Goal: Entertainment & Leisure: Consume media (video, audio)

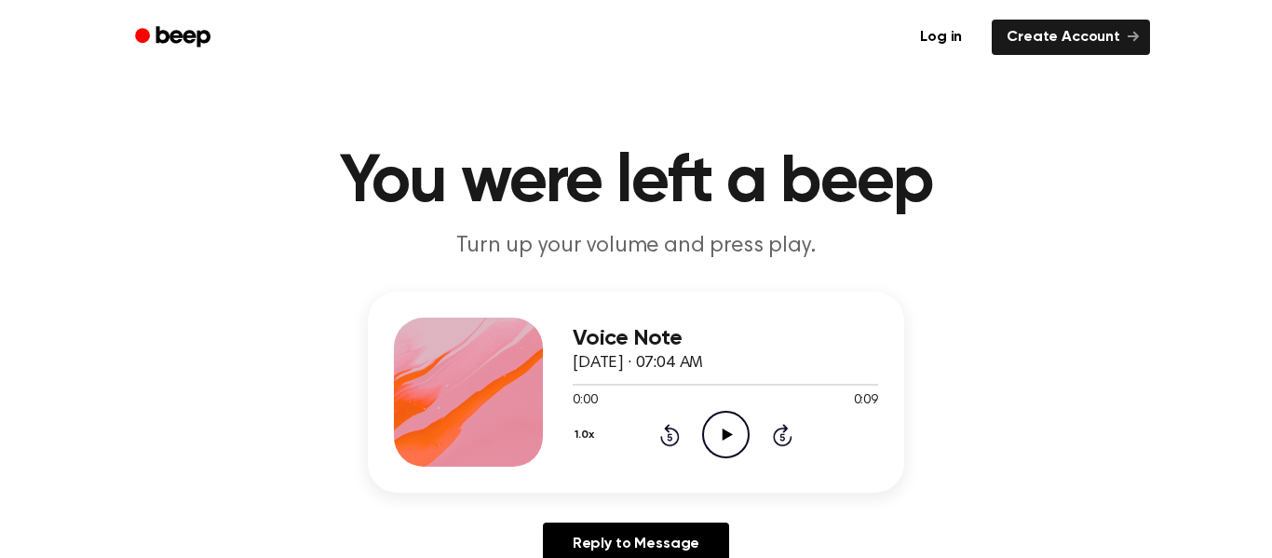
click at [720, 445] on icon "Play Audio" at bounding box center [726, 435] width 48 height 48
click at [725, 432] on icon at bounding box center [727, 434] width 10 height 12
click at [718, 422] on icon "Play Audio" at bounding box center [726, 435] width 48 height 48
click at [718, 423] on icon "Play Audio" at bounding box center [726, 435] width 48 height 48
click at [718, 425] on icon "Play Audio" at bounding box center [726, 435] width 48 height 48
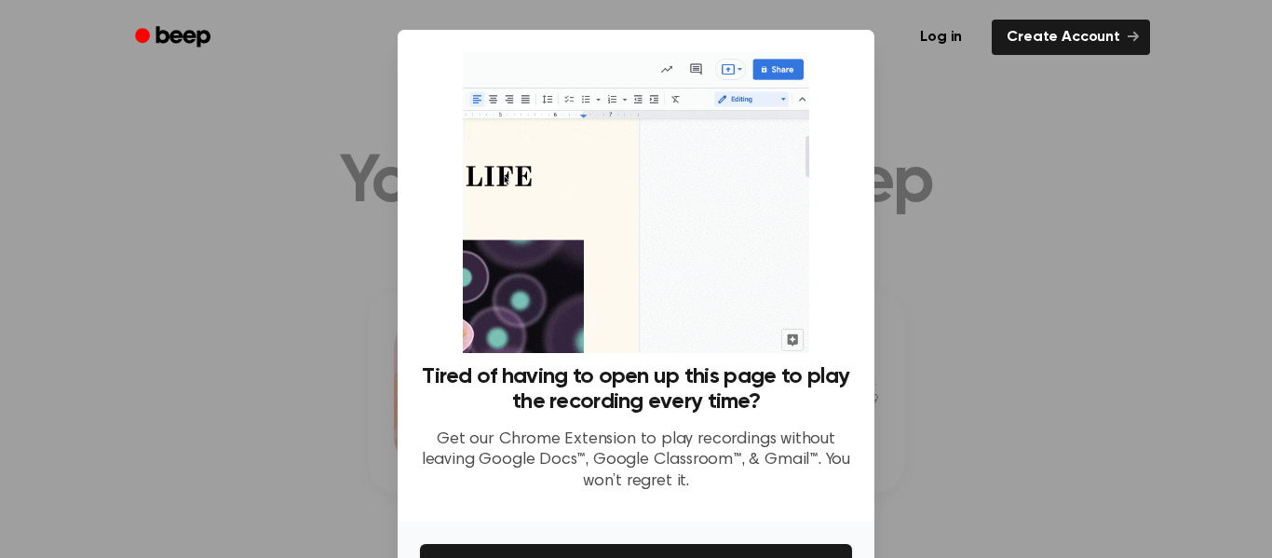
scroll to position [120, 0]
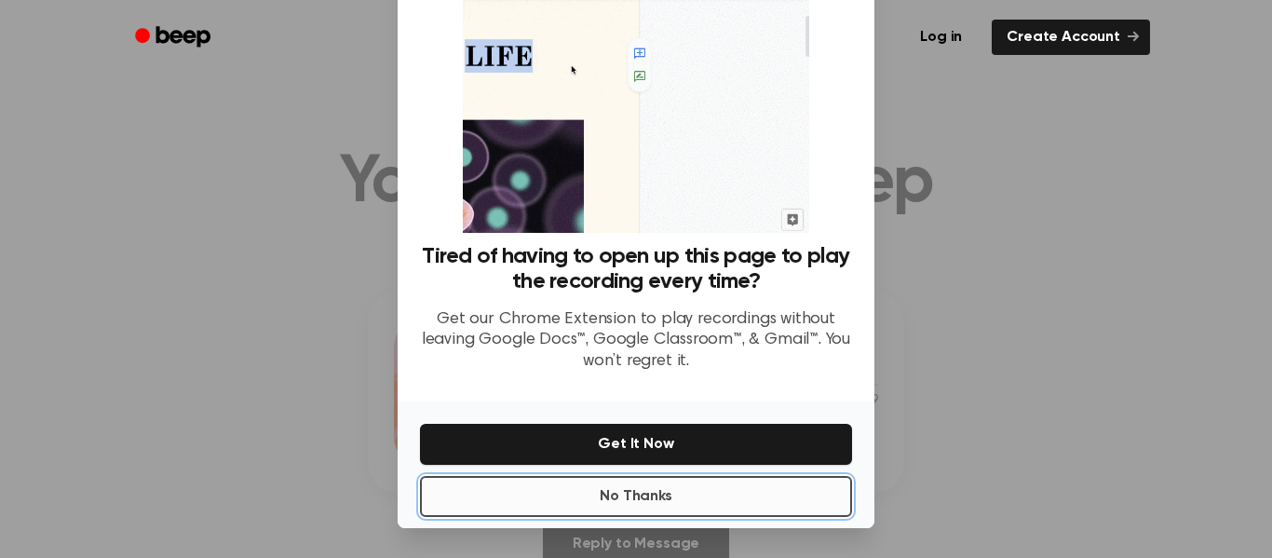
click at [680, 494] on button "No Thanks" at bounding box center [636, 496] width 432 height 41
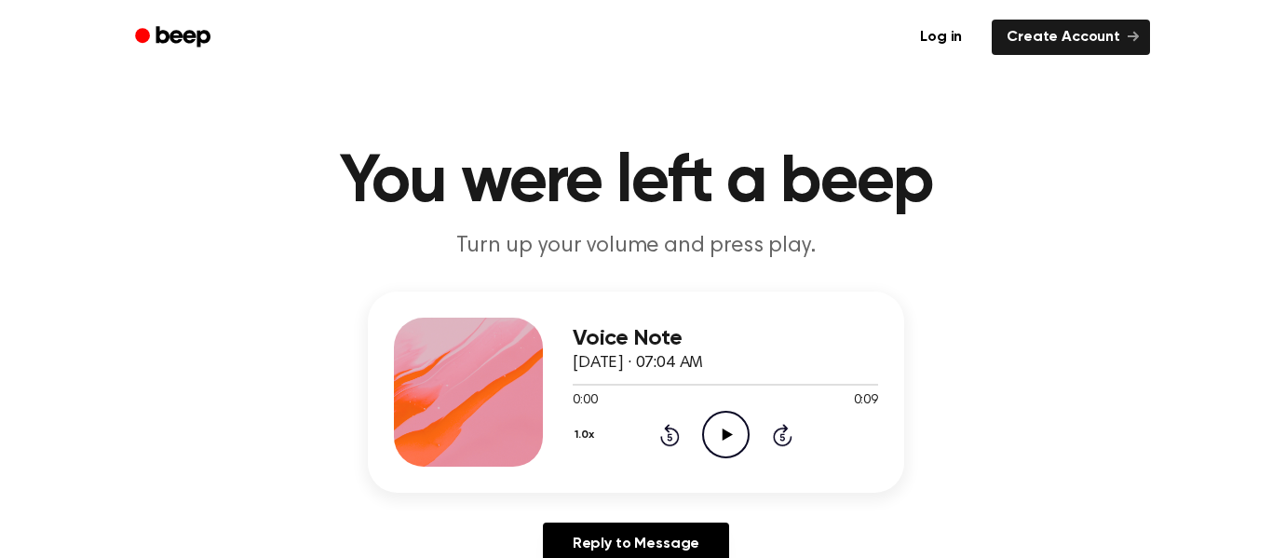
click at [720, 432] on icon "Play Audio" at bounding box center [726, 435] width 48 height 48
click at [729, 424] on icon "Play Audio" at bounding box center [726, 435] width 48 height 48
click at [725, 426] on icon "Play Audio" at bounding box center [726, 435] width 48 height 48
click at [730, 428] on icon "Play Audio" at bounding box center [726, 435] width 48 height 48
click at [721, 411] on icon "Play Audio" at bounding box center [726, 435] width 48 height 48
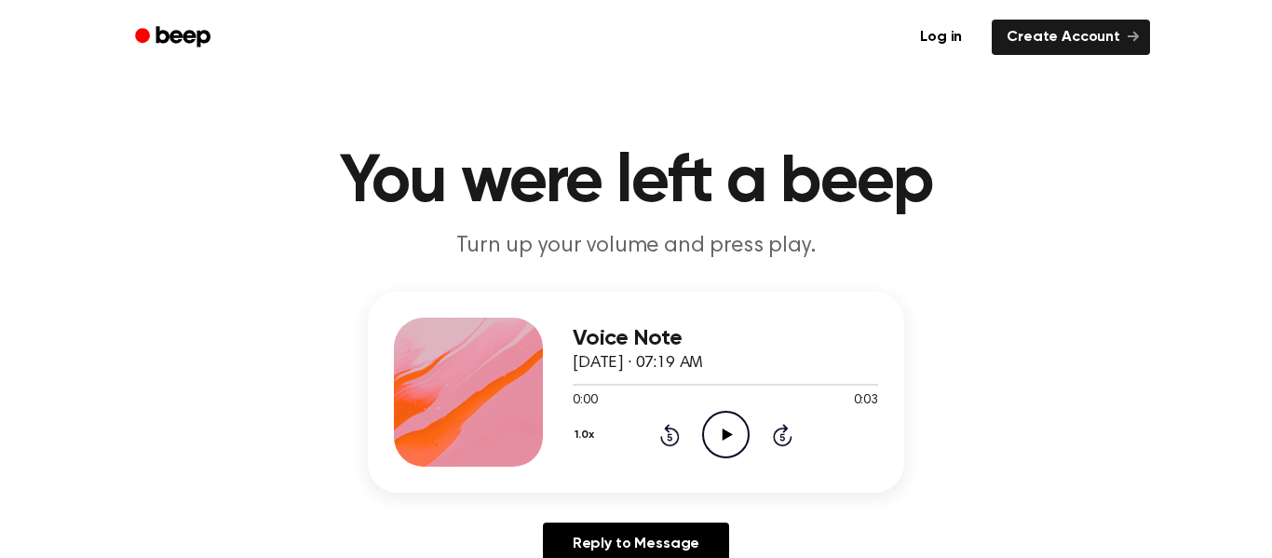
click at [711, 441] on icon "Play Audio" at bounding box center [726, 435] width 48 height 48
click at [725, 431] on icon at bounding box center [727, 434] width 10 height 12
click at [733, 429] on icon "Play Audio" at bounding box center [726, 435] width 48 height 48
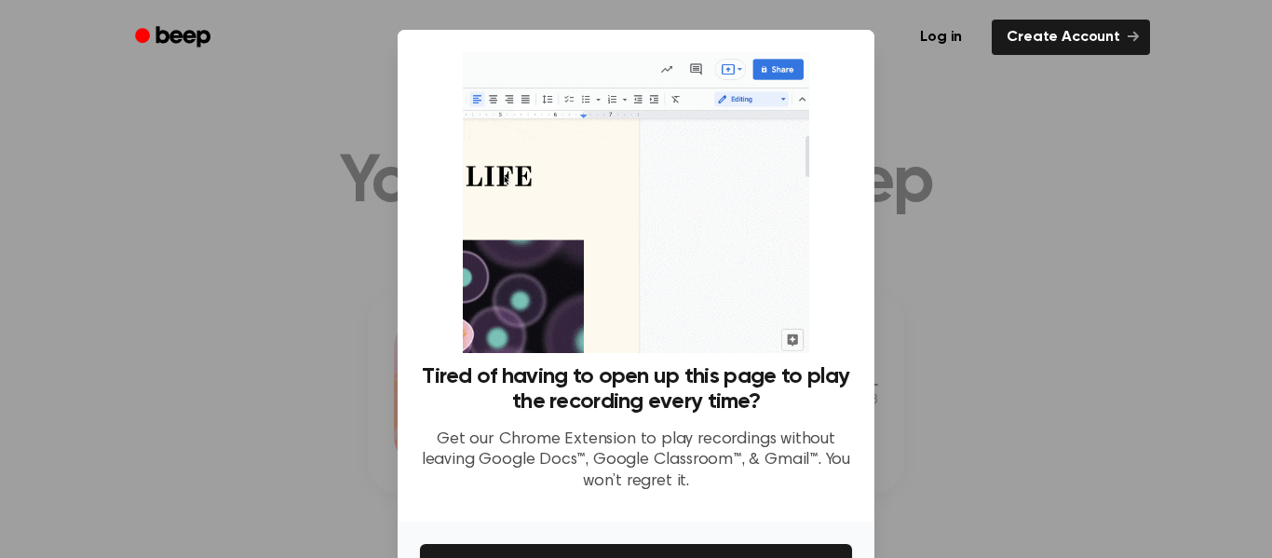
scroll to position [120, 0]
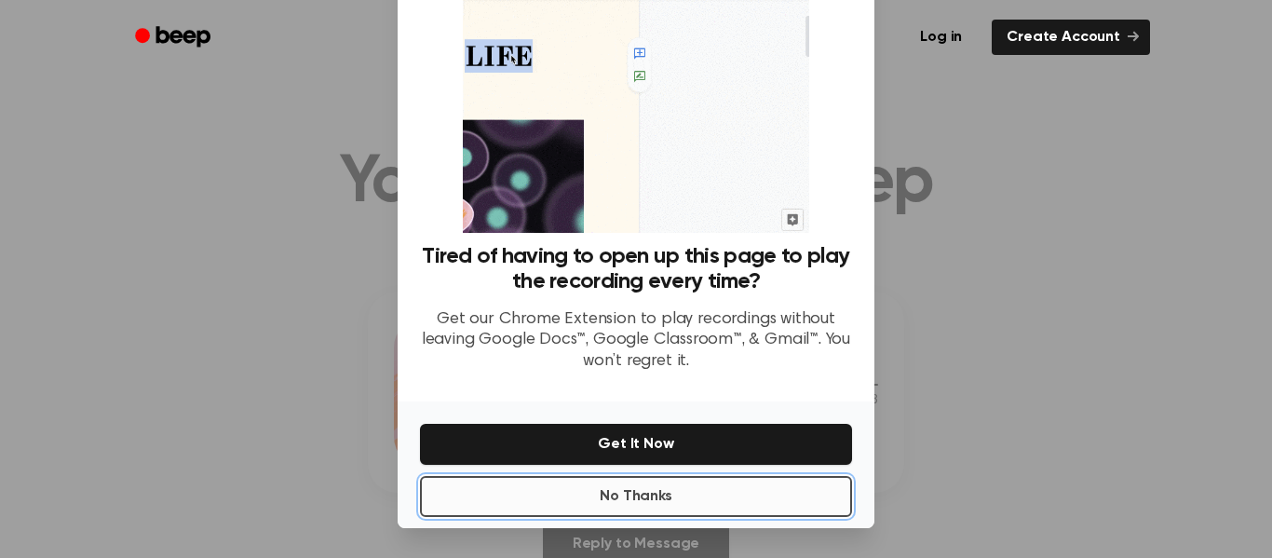
click at [723, 476] on button "No Thanks" at bounding box center [636, 496] width 432 height 41
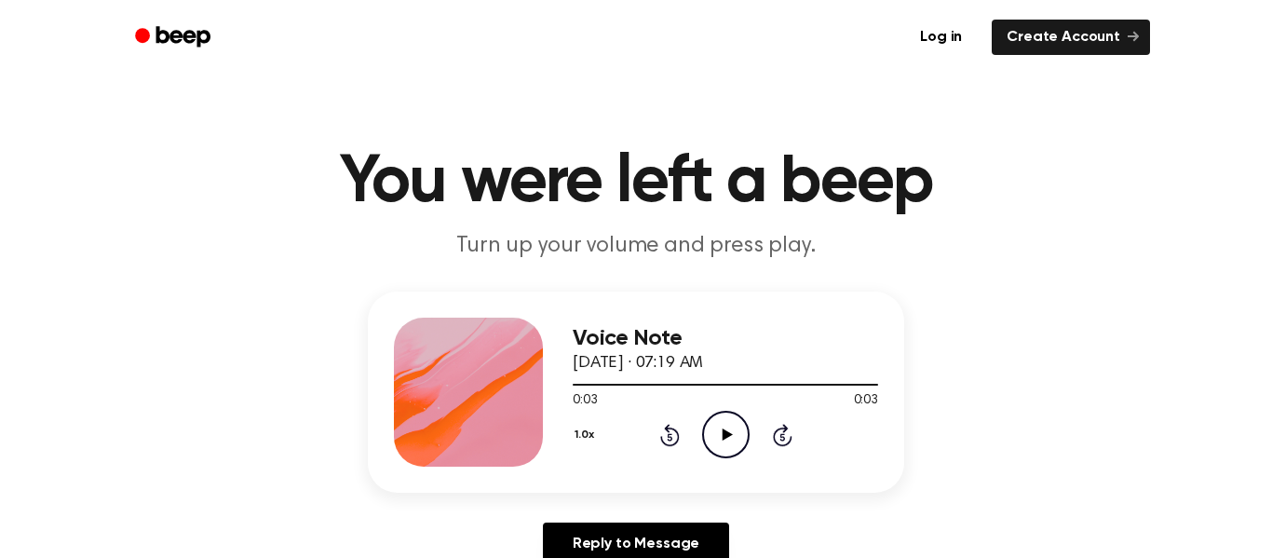
click at [733, 421] on icon "Play Audio" at bounding box center [726, 435] width 48 height 48
click at [721, 428] on icon "Pause Audio" at bounding box center [726, 435] width 48 height 48
click at [721, 428] on icon "Play Audio" at bounding box center [726, 435] width 48 height 48
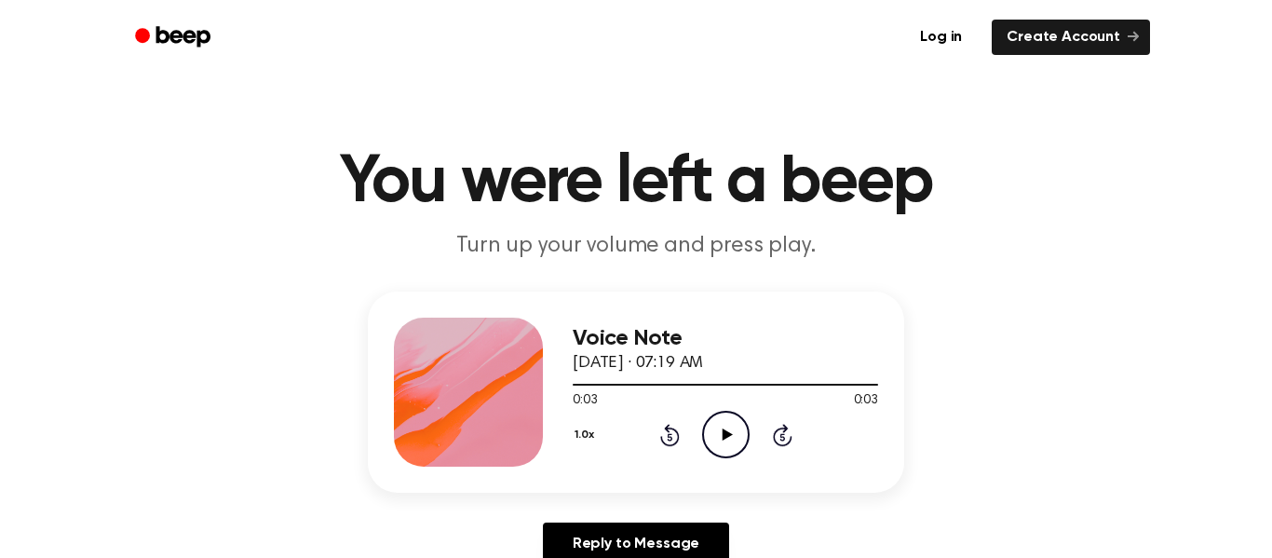
click at [720, 429] on icon "Play Audio" at bounding box center [726, 435] width 48 height 48
click at [722, 427] on icon "Play Audio" at bounding box center [726, 435] width 48 height 48
click at [724, 426] on icon "Play Audio" at bounding box center [726, 435] width 48 height 48
click at [720, 418] on icon "Play Audio" at bounding box center [726, 435] width 48 height 48
click at [726, 434] on icon at bounding box center [727, 434] width 10 height 12
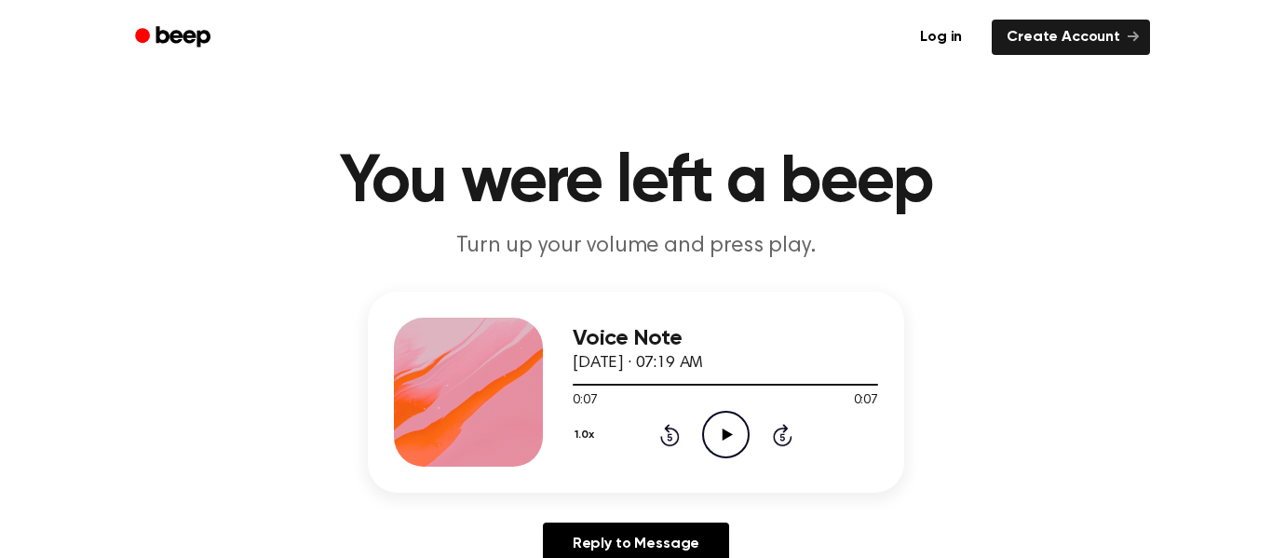
click at [727, 420] on icon "Play Audio" at bounding box center [726, 435] width 48 height 48
click at [726, 434] on icon at bounding box center [727, 434] width 10 height 12
click at [721, 425] on icon "Play Audio" at bounding box center [726, 435] width 48 height 48
click at [719, 438] on icon "Play Audio" at bounding box center [726, 435] width 48 height 48
click at [711, 436] on icon "Play Audio" at bounding box center [726, 435] width 48 height 48
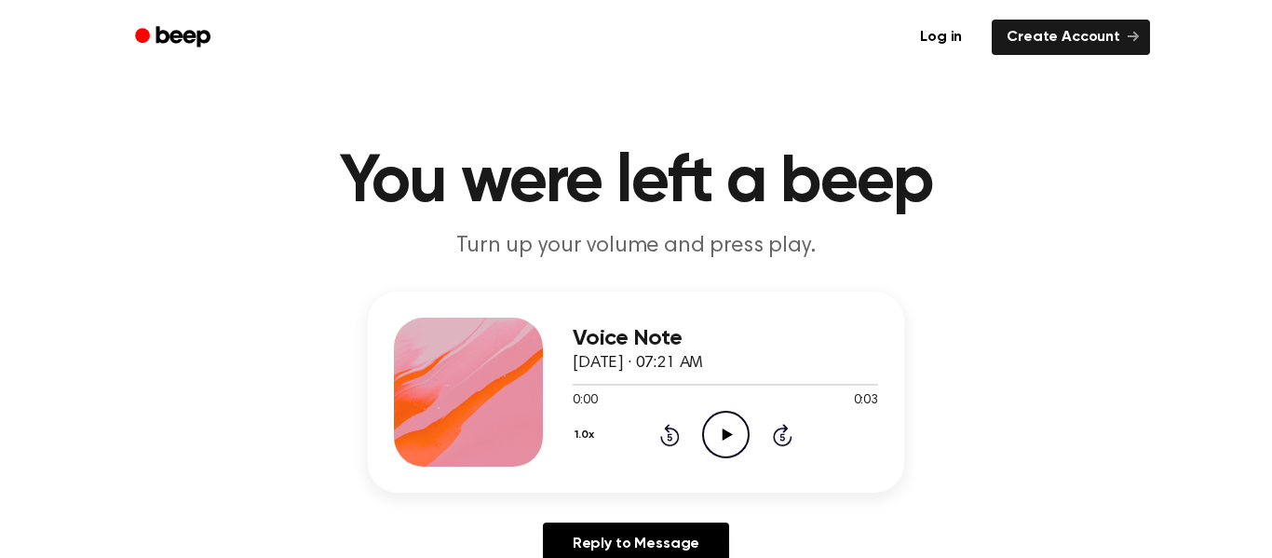
click at [723, 437] on icon at bounding box center [727, 434] width 10 height 12
click at [725, 433] on icon at bounding box center [727, 434] width 10 height 12
click at [719, 419] on icon "Play Audio" at bounding box center [726, 435] width 48 height 48
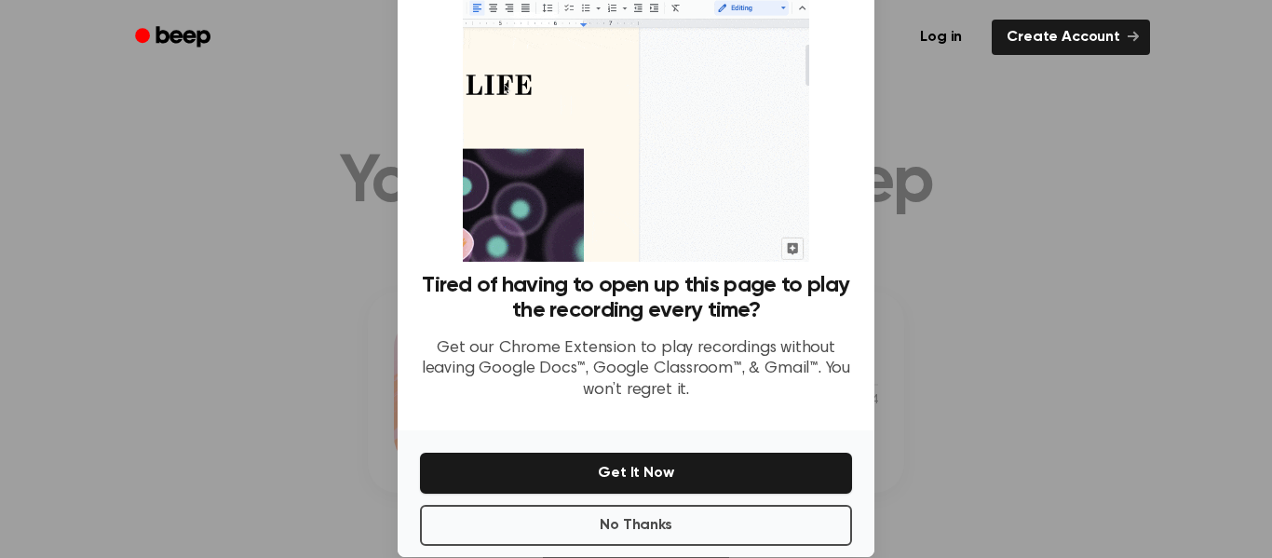
scroll to position [120, 0]
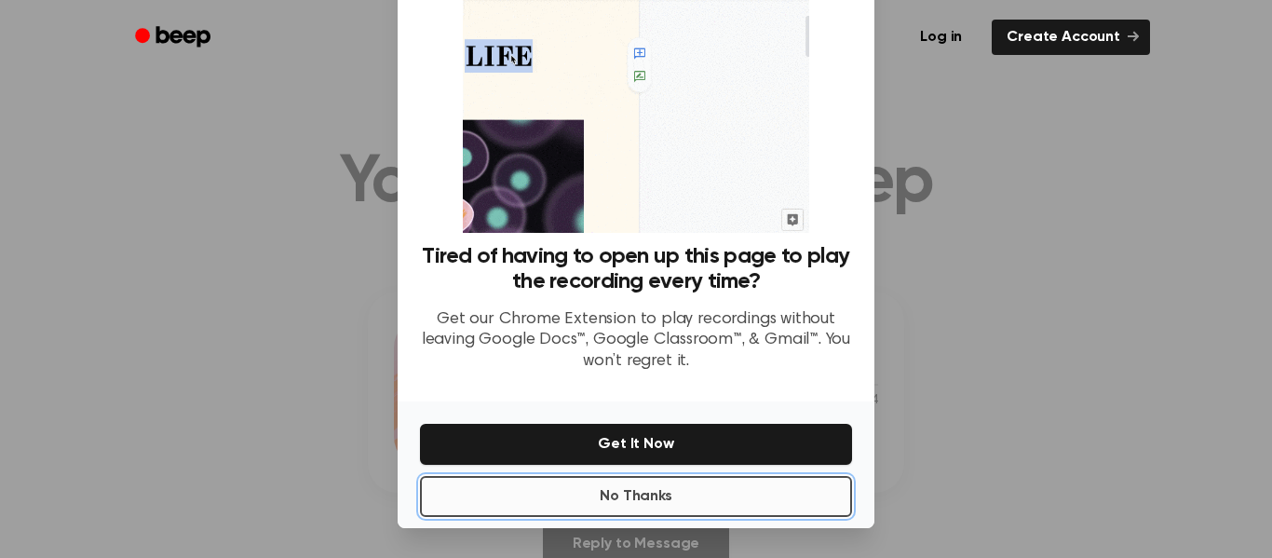
click at [701, 488] on button "No Thanks" at bounding box center [636, 496] width 432 height 41
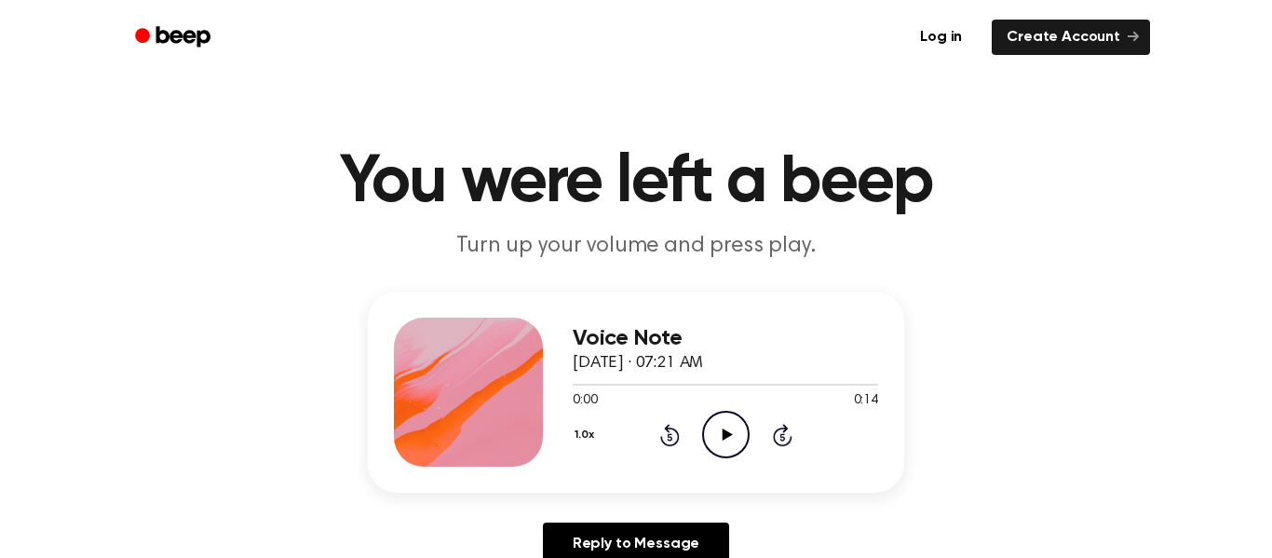
click at [713, 420] on icon "Play Audio" at bounding box center [726, 435] width 48 height 48
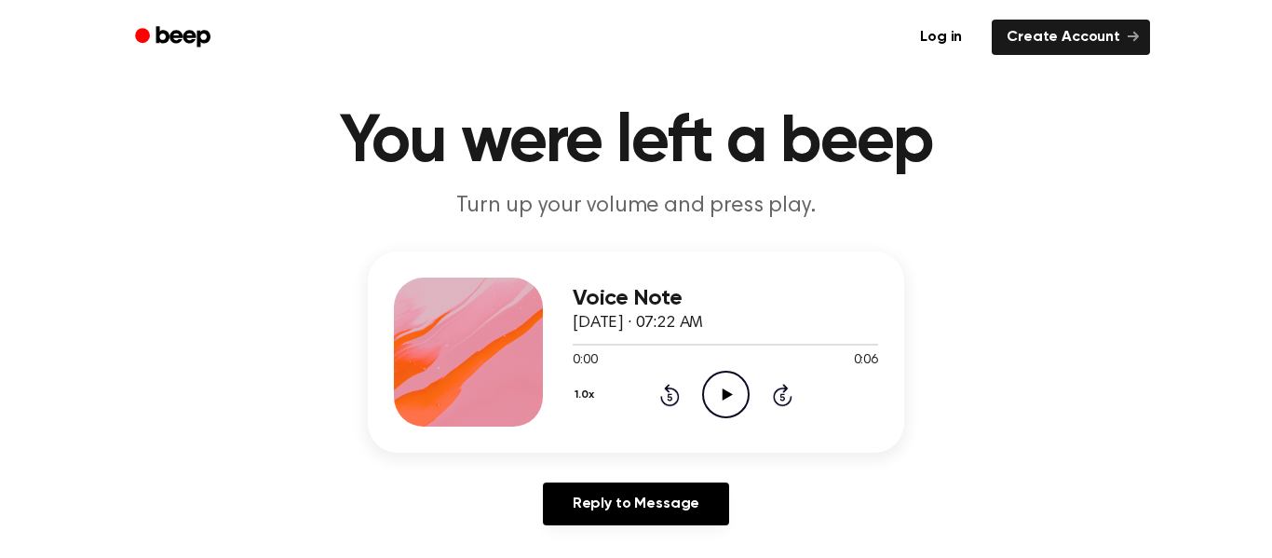
click at [723, 389] on icon at bounding box center [727, 394] width 10 height 12
click at [729, 396] on icon at bounding box center [727, 394] width 10 height 12
